Goal: Task Accomplishment & Management: Use online tool/utility

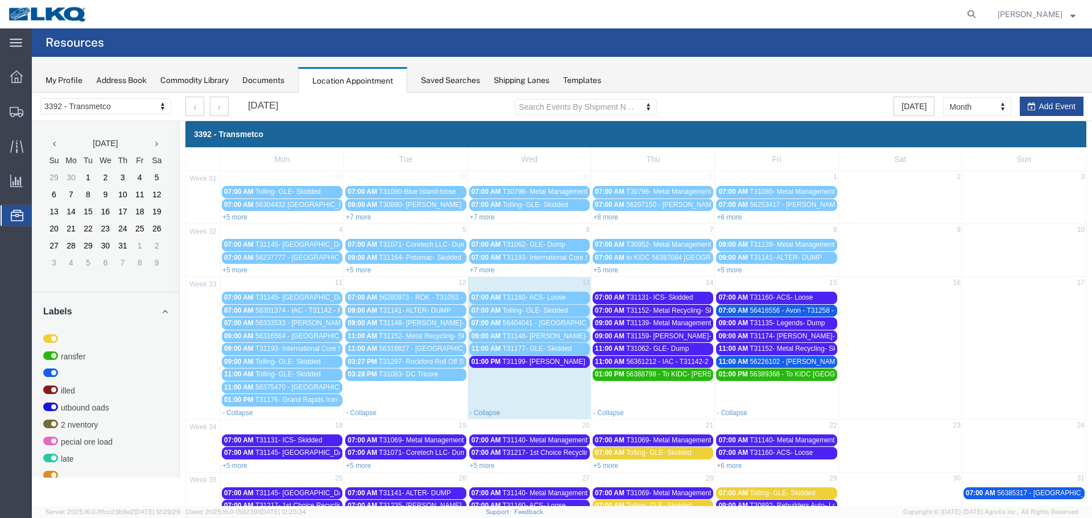
click at [553, 366] on div "01:00 PM T31199- [PERSON_NAME] Recycling- Dump" at bounding box center [530, 362] width 116 height 9
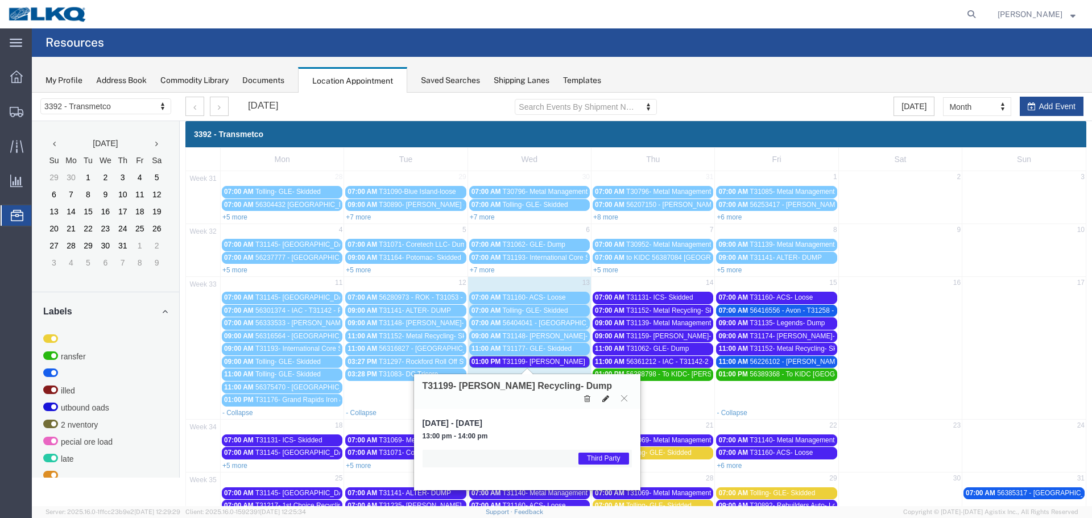
click at [609, 395] on icon at bounding box center [605, 399] width 7 height 8
select select "1"
select select "23"
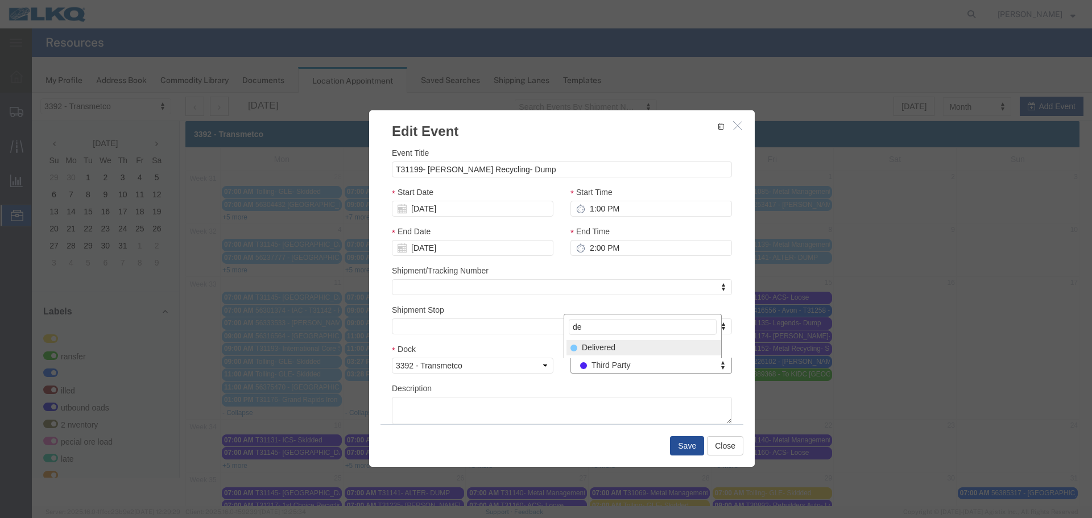
type input "de"
select select "40"
click at [678, 441] on button "Save" at bounding box center [687, 445] width 34 height 19
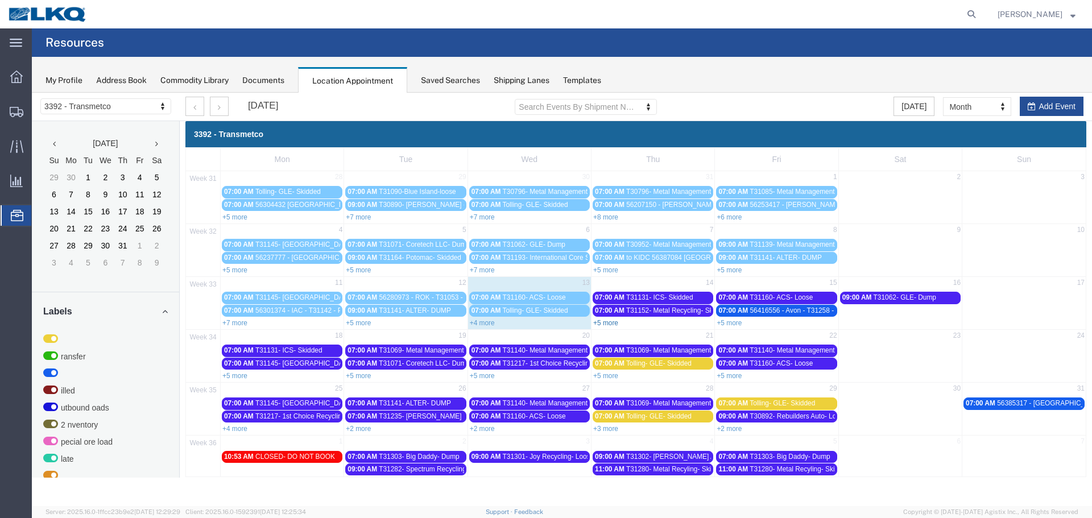
click at [614, 323] on link "+5 more" at bounding box center [605, 323] width 25 height 8
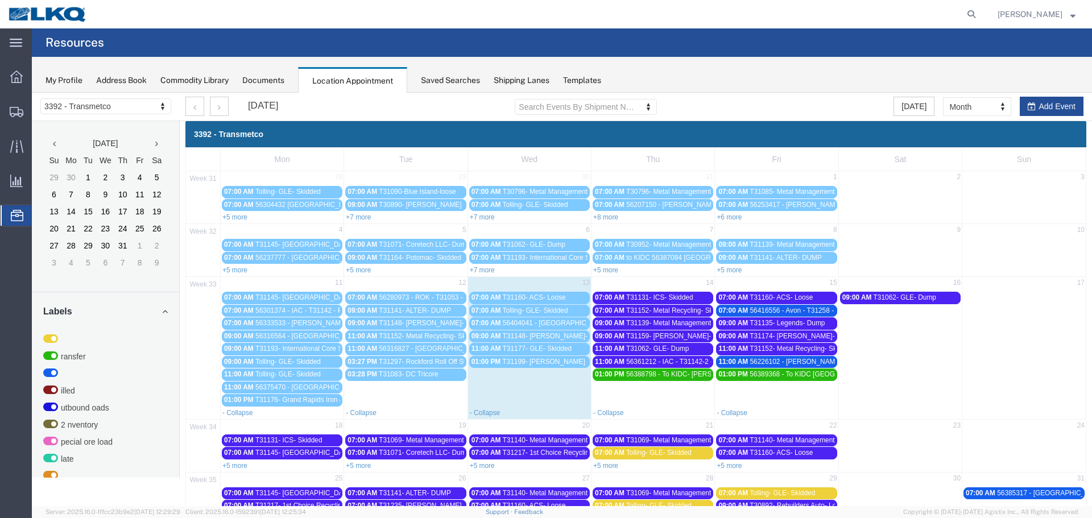
click at [699, 325] on span "T31139- Metal Management- Dump" at bounding box center [679, 323] width 107 height 8
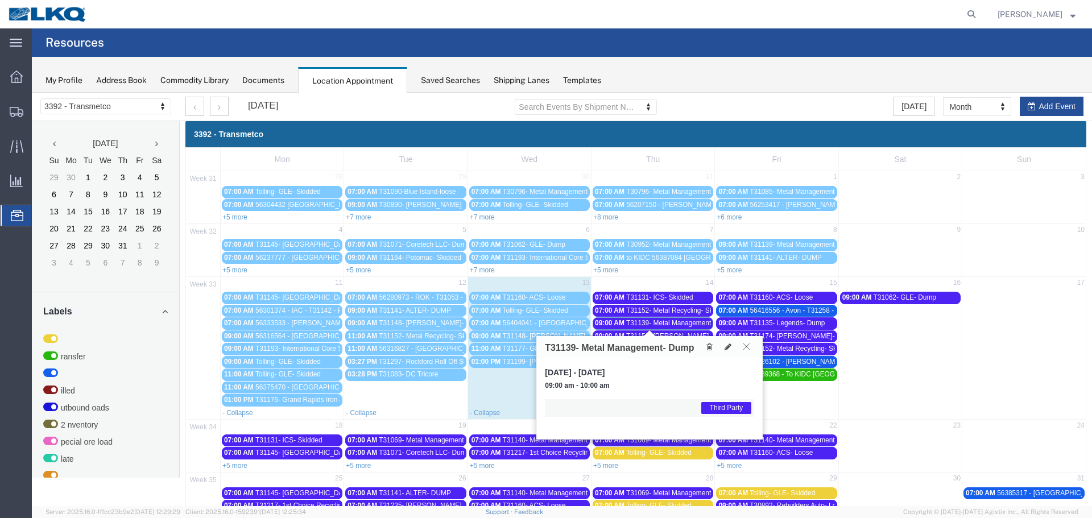
click at [746, 348] on icon at bounding box center [746, 346] width 6 height 7
